Goal: Task Accomplishment & Management: Use online tool/utility

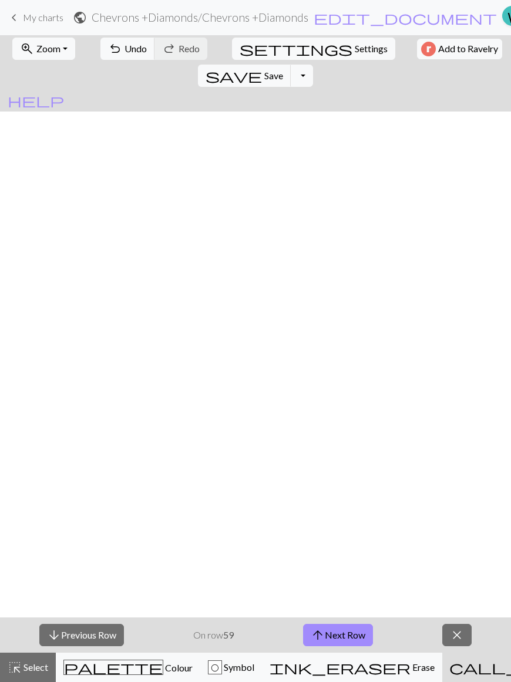
scroll to position [0, 516]
click at [403, 643] on div "arrow_downward Previous Row On row 59 arrow_upward Next Row close" at bounding box center [255, 634] width 511 height 35
click at [443, 631] on button "close" at bounding box center [456, 635] width 29 height 22
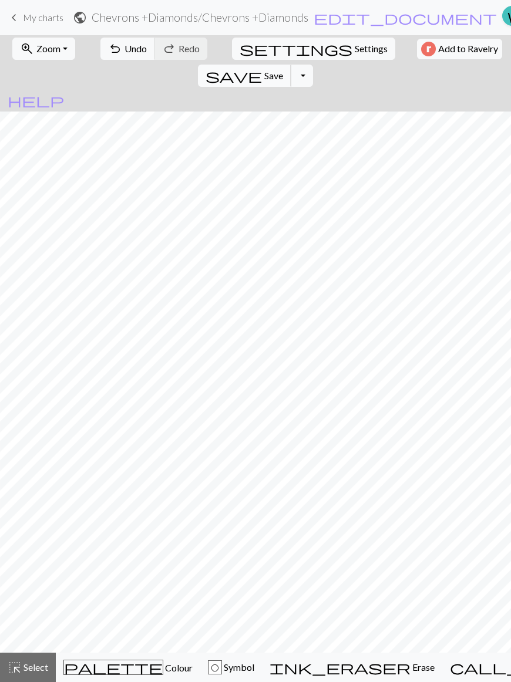
click at [262, 67] on span "save" at bounding box center [233, 75] width 56 height 16
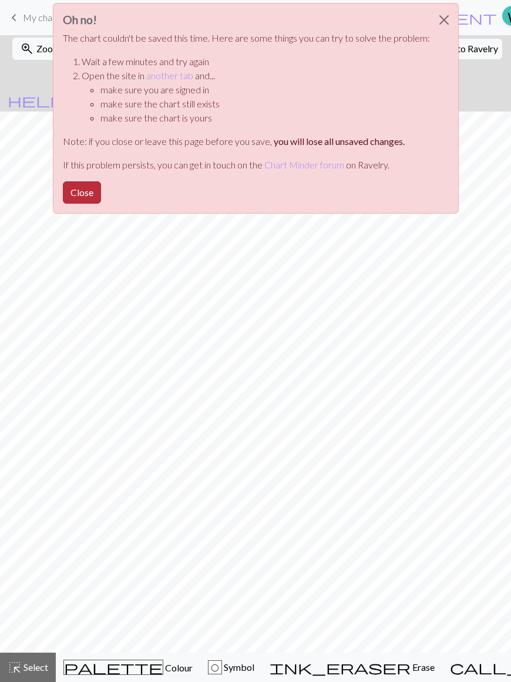
click at [101, 181] on button "Close" at bounding box center [82, 192] width 38 height 22
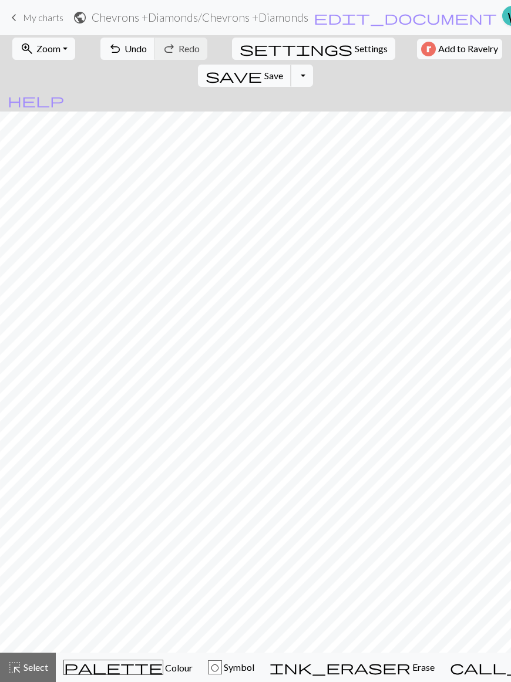
click at [262, 67] on span "save" at bounding box center [233, 75] width 56 height 16
click at [313, 65] on button "Toggle Dropdown" at bounding box center [301, 76] width 22 height 22
click at [262, 67] on span "save" at bounding box center [233, 75] width 56 height 16
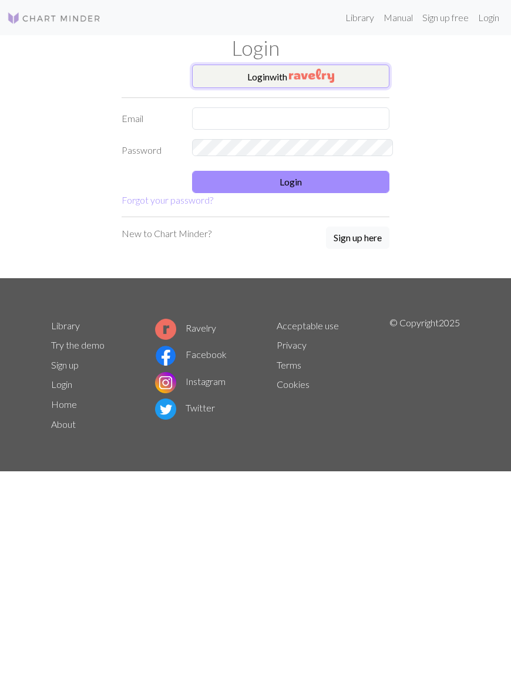
click at [271, 70] on button "Login with" at bounding box center [290, 76] width 197 height 23
